Goal: Task Accomplishment & Management: Complete application form

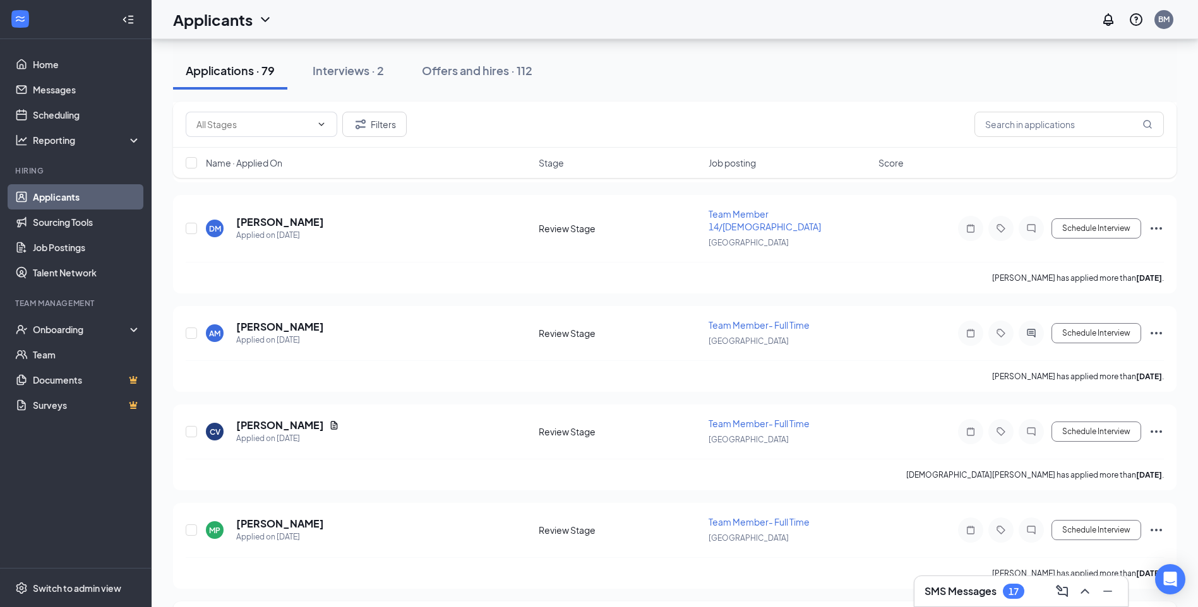
drag, startPoint x: 567, startPoint y: 431, endPoint x: 542, endPoint y: 466, distance: 42.9
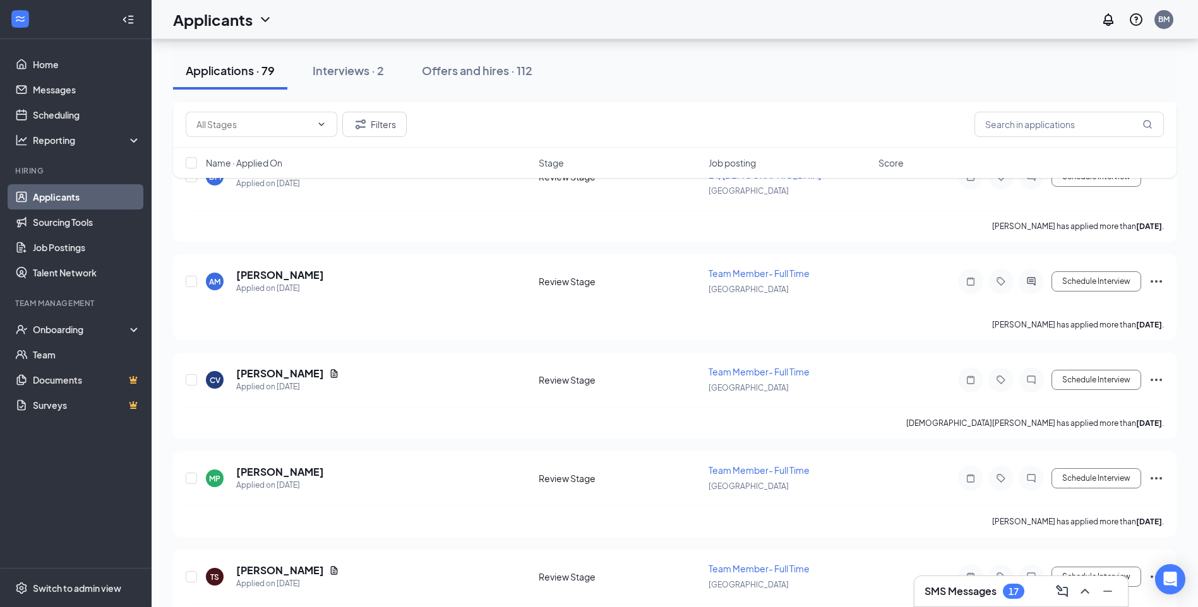
scroll to position [2906, 0]
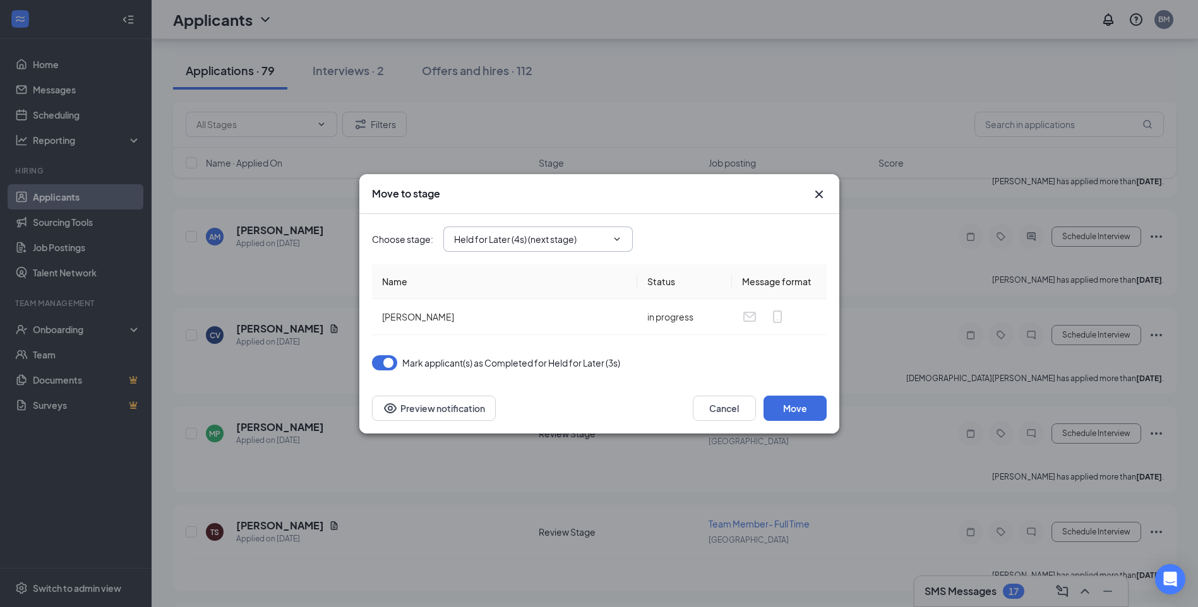
click at [588, 242] on input "Held for Later (4s) (next stage)" at bounding box center [530, 239] width 153 height 14
drag, startPoint x: 533, startPoint y: 366, endPoint x: 569, endPoint y: 377, distance: 38.2
click at [535, 369] on div "Zoom Interview" at bounding box center [549, 374] width 169 height 14
type input "Zoom Interview"
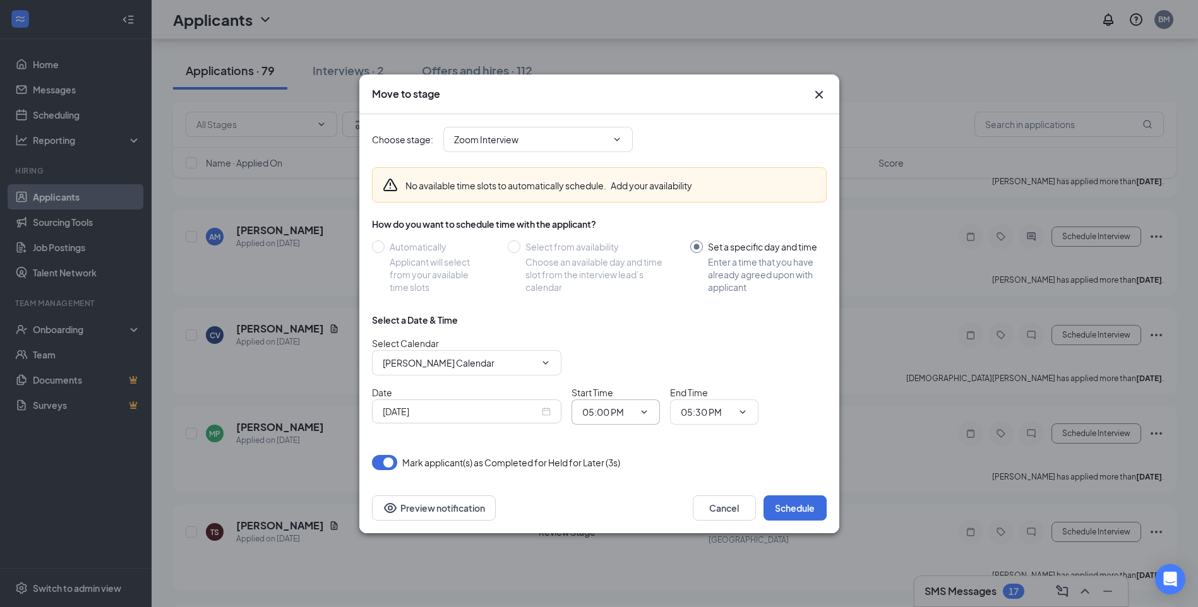
click at [627, 412] on input "05:00 PM" at bounding box center [608, 412] width 52 height 14
click at [620, 314] on div "04:15 PM" at bounding box center [610, 318] width 37 height 14
type input "04:15 PM"
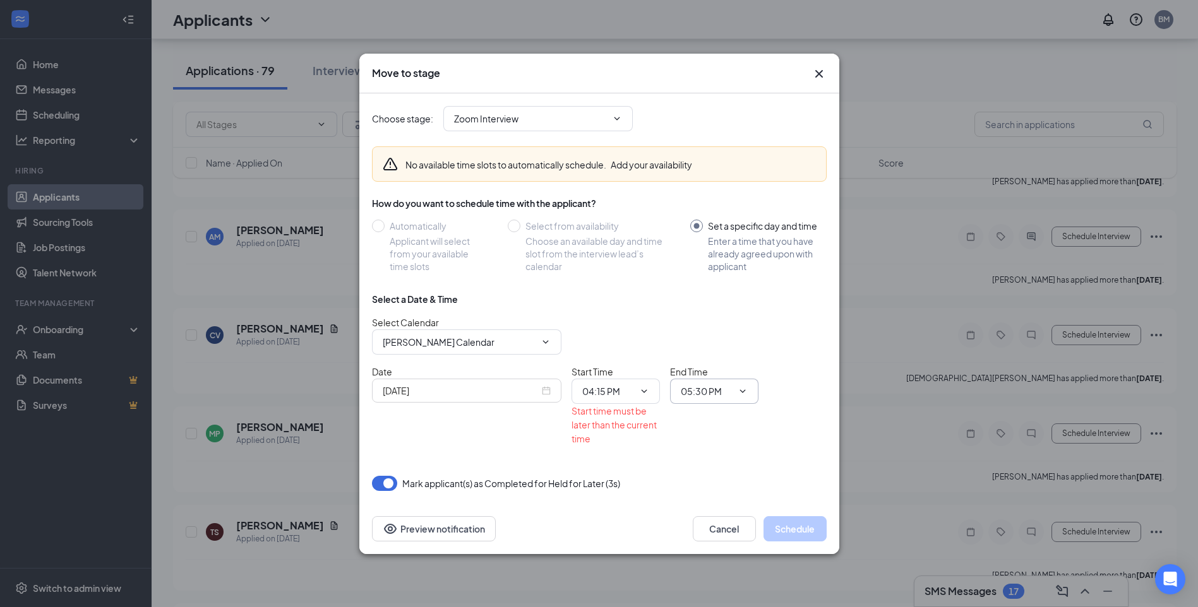
drag, startPoint x: 706, startPoint y: 393, endPoint x: 713, endPoint y: 408, distance: 17.2
click at [706, 398] on span "05:30 PM" at bounding box center [714, 391] width 88 height 25
click at [729, 395] on input "05:30 PM" at bounding box center [707, 391] width 52 height 14
click at [739, 312] on div "04:45 PM" at bounding box center [725, 311] width 68 height 14
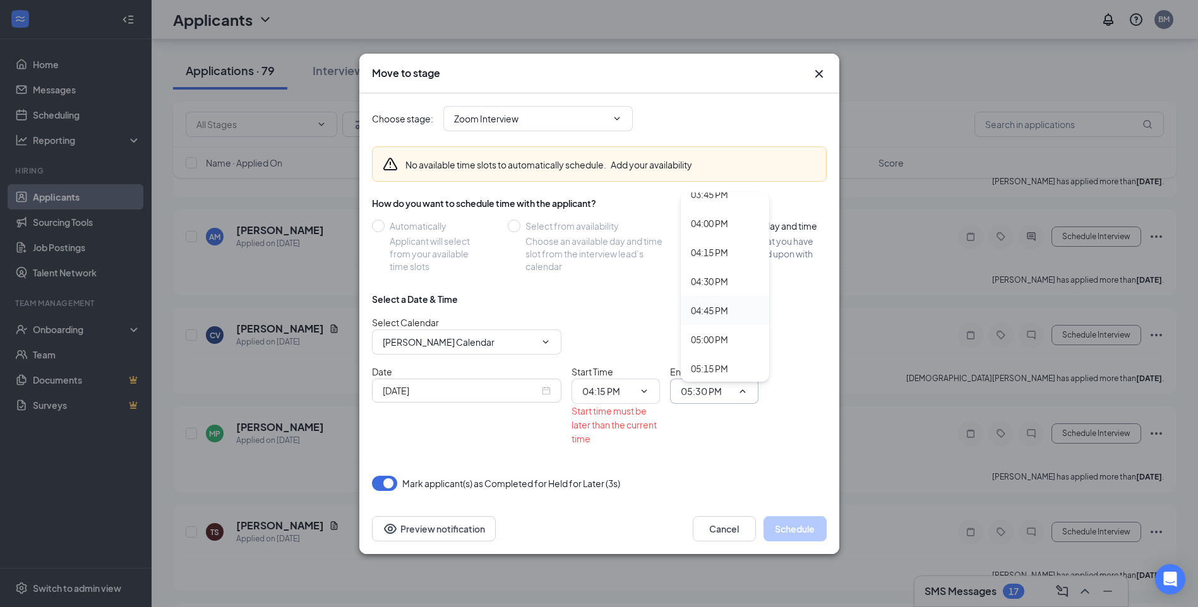
type input "04:45 PM"
click at [544, 387] on div "[DATE]" at bounding box center [467, 391] width 168 height 14
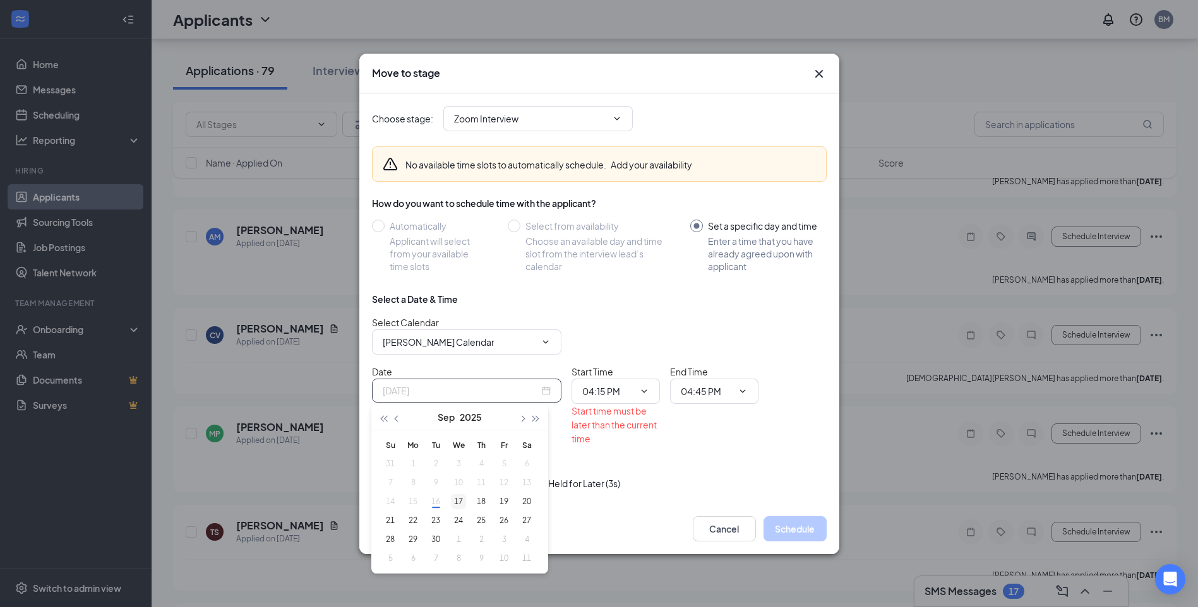
type input "[DATE]"
click at [455, 503] on div "17" at bounding box center [458, 501] width 15 height 15
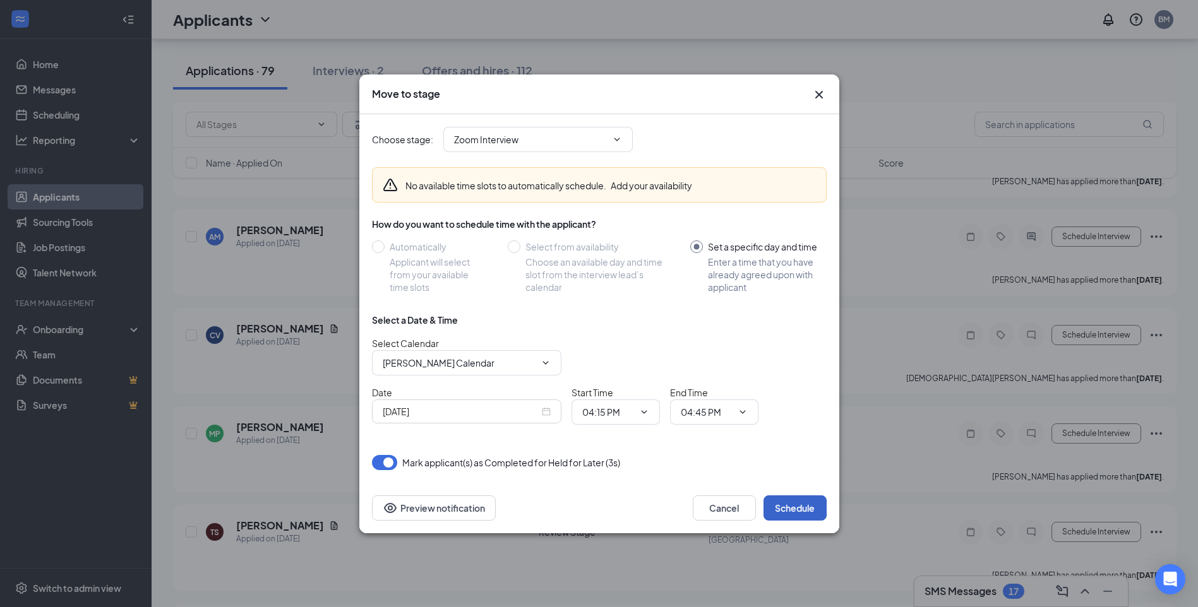
click at [800, 507] on button "Schedule" at bounding box center [794, 508] width 63 height 25
